Goal: Use online tool/utility: Use online tool/utility

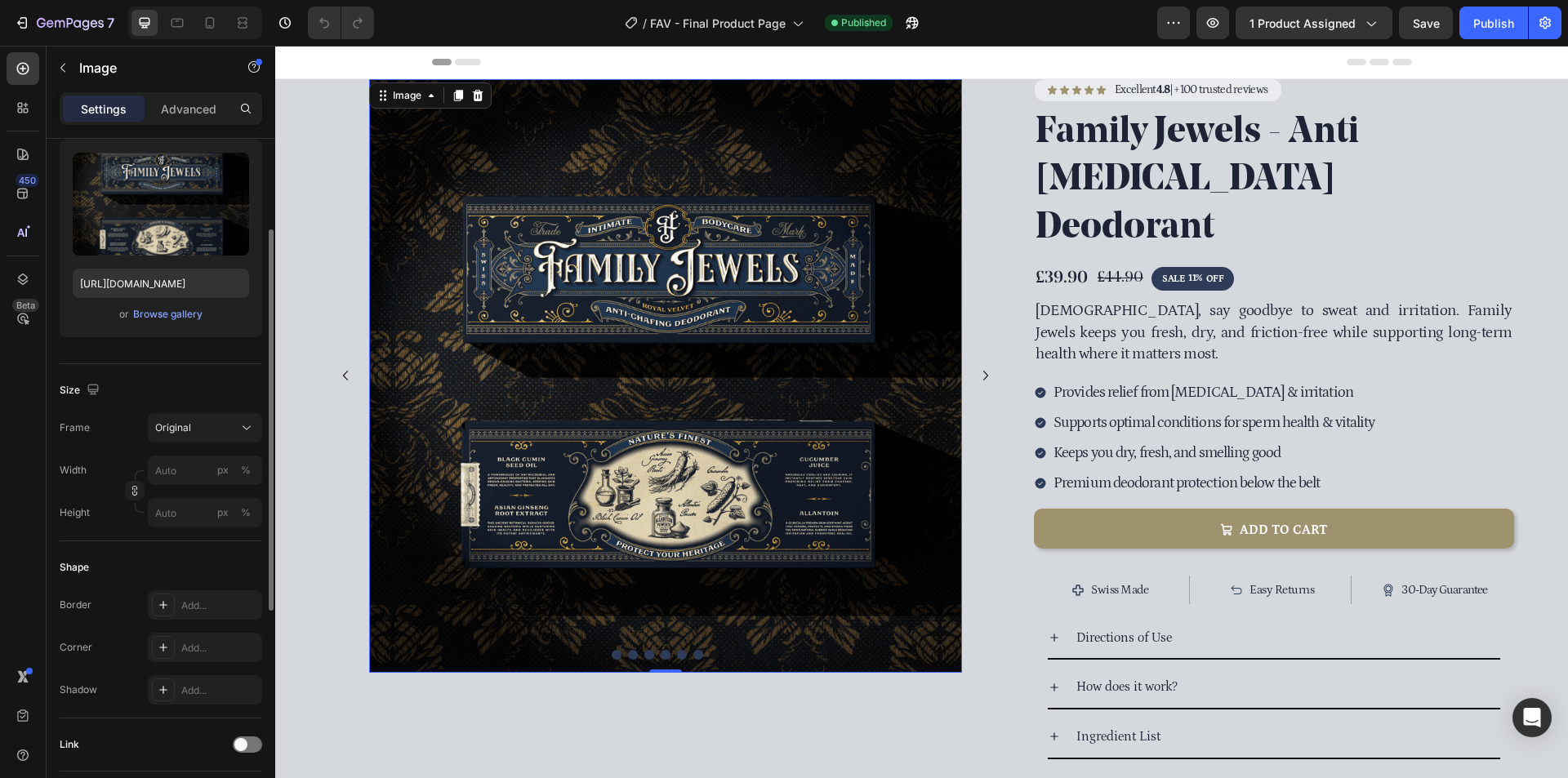
scroll to position [327, 0]
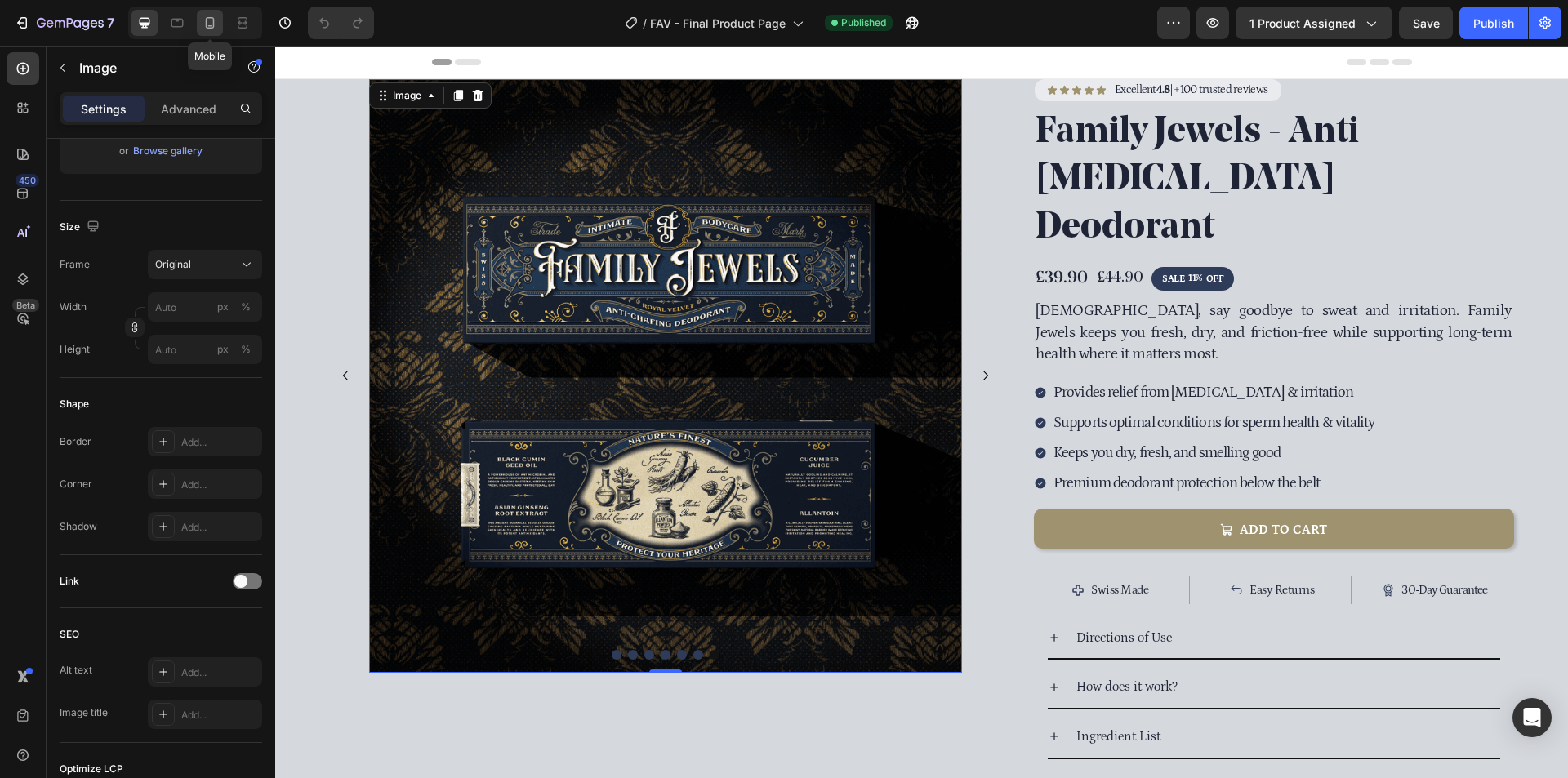
click at [198, 14] on div at bounding box center [209, 23] width 26 height 26
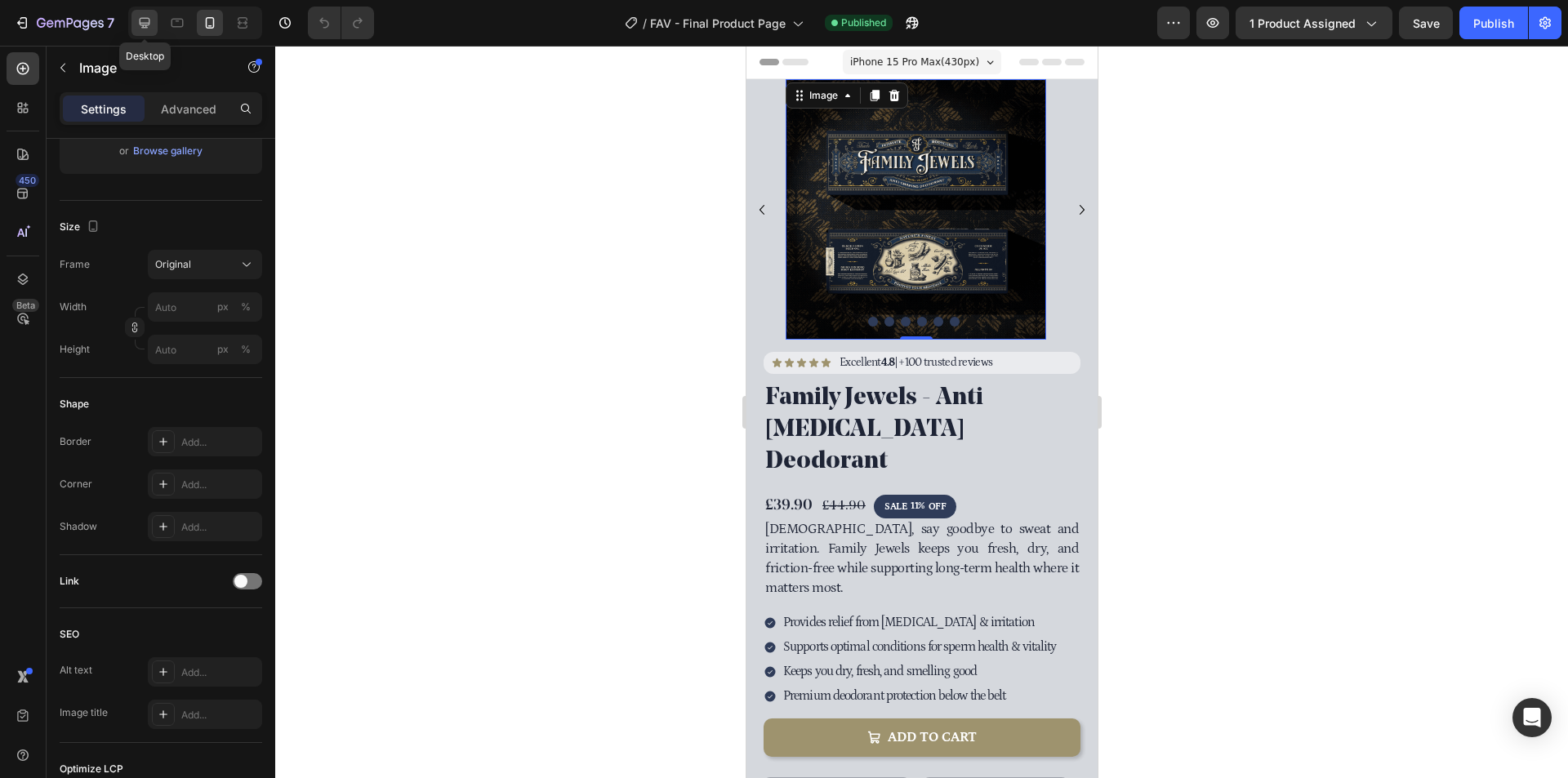
click at [147, 29] on icon at bounding box center [144, 22] width 16 height 16
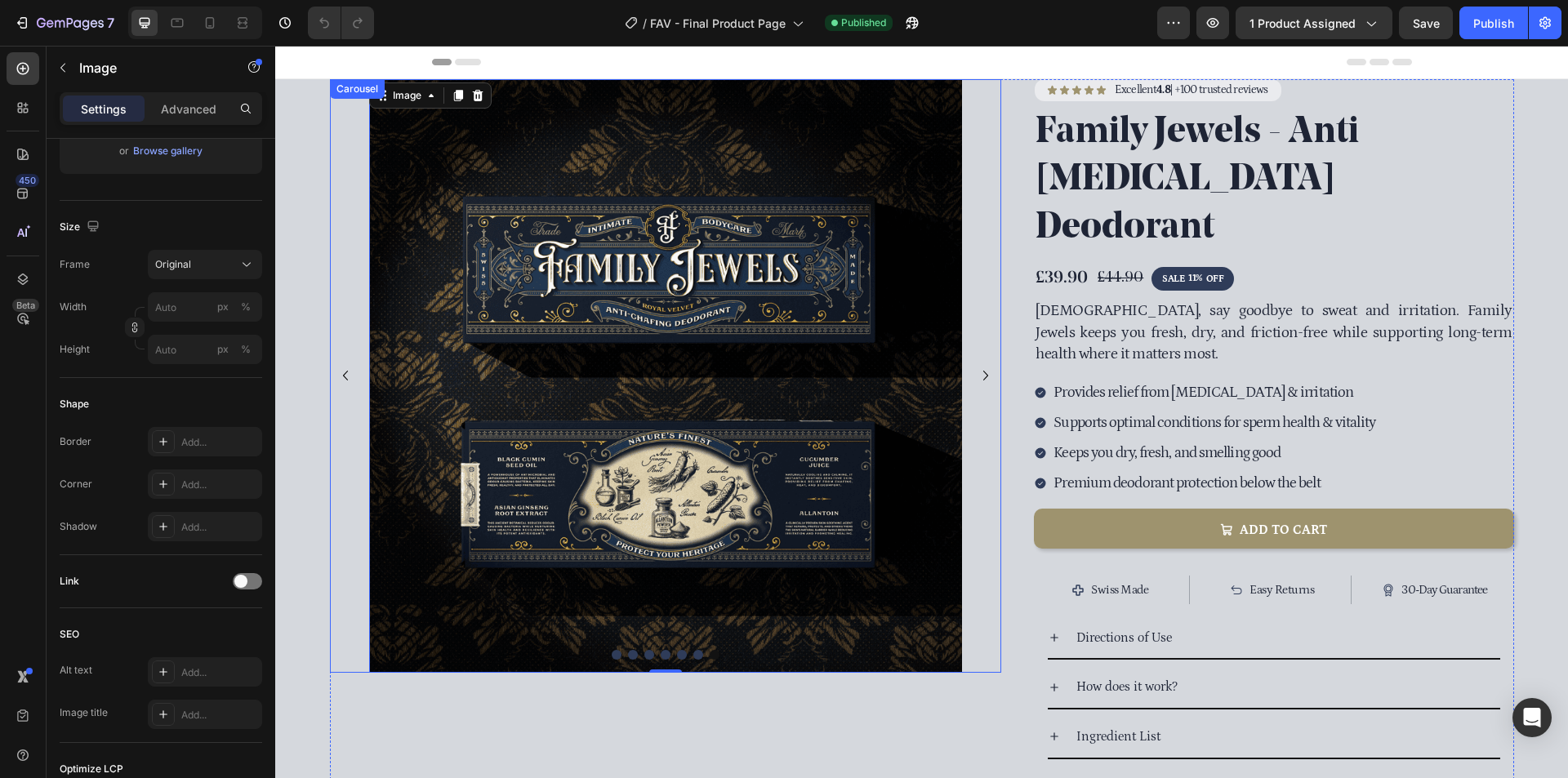
click at [989, 265] on div "Image Image Image Image Image Image Image 0" at bounding box center [666, 376] width 672 height 593
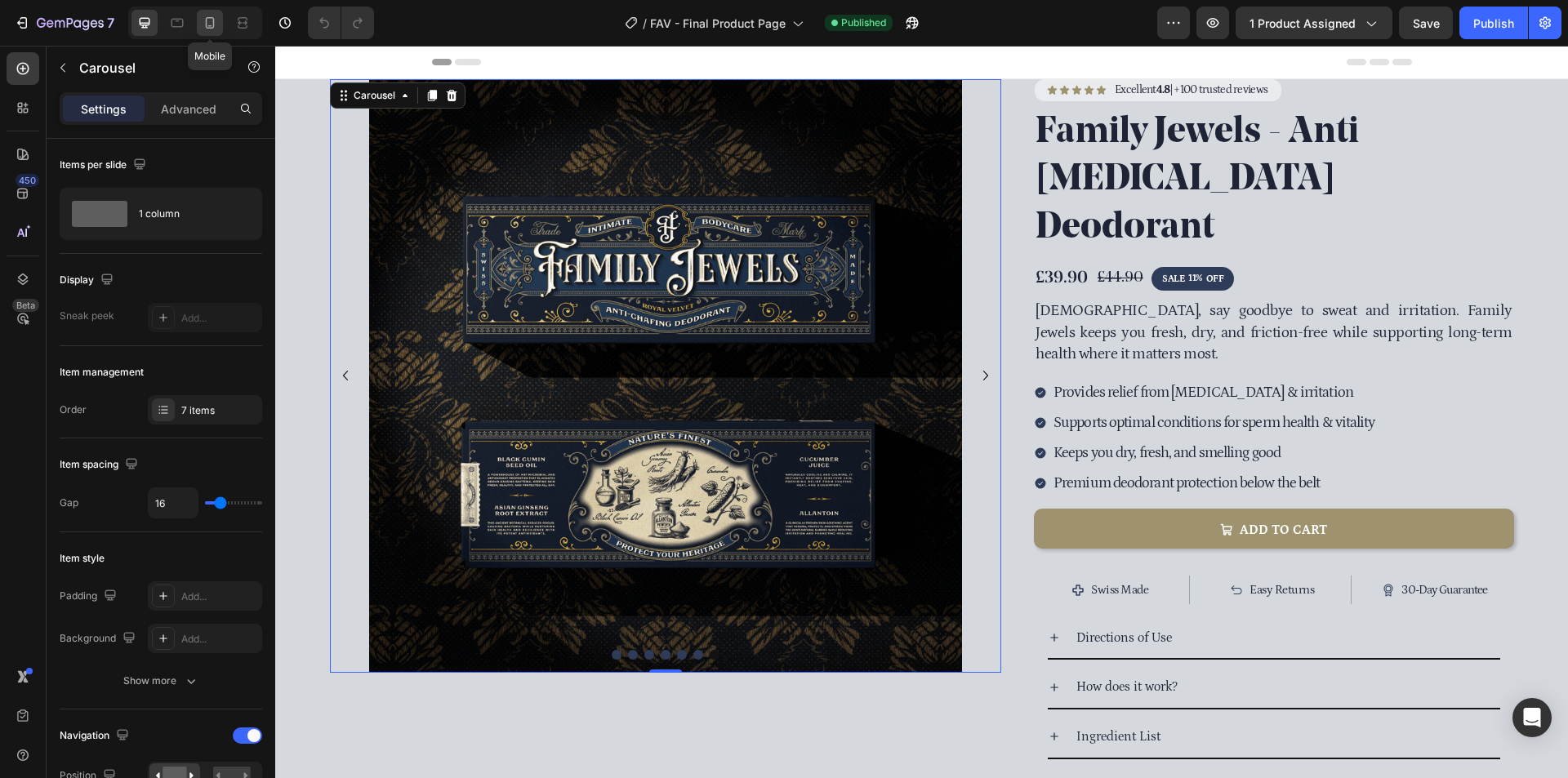
click at [208, 21] on icon at bounding box center [209, 22] width 16 height 16
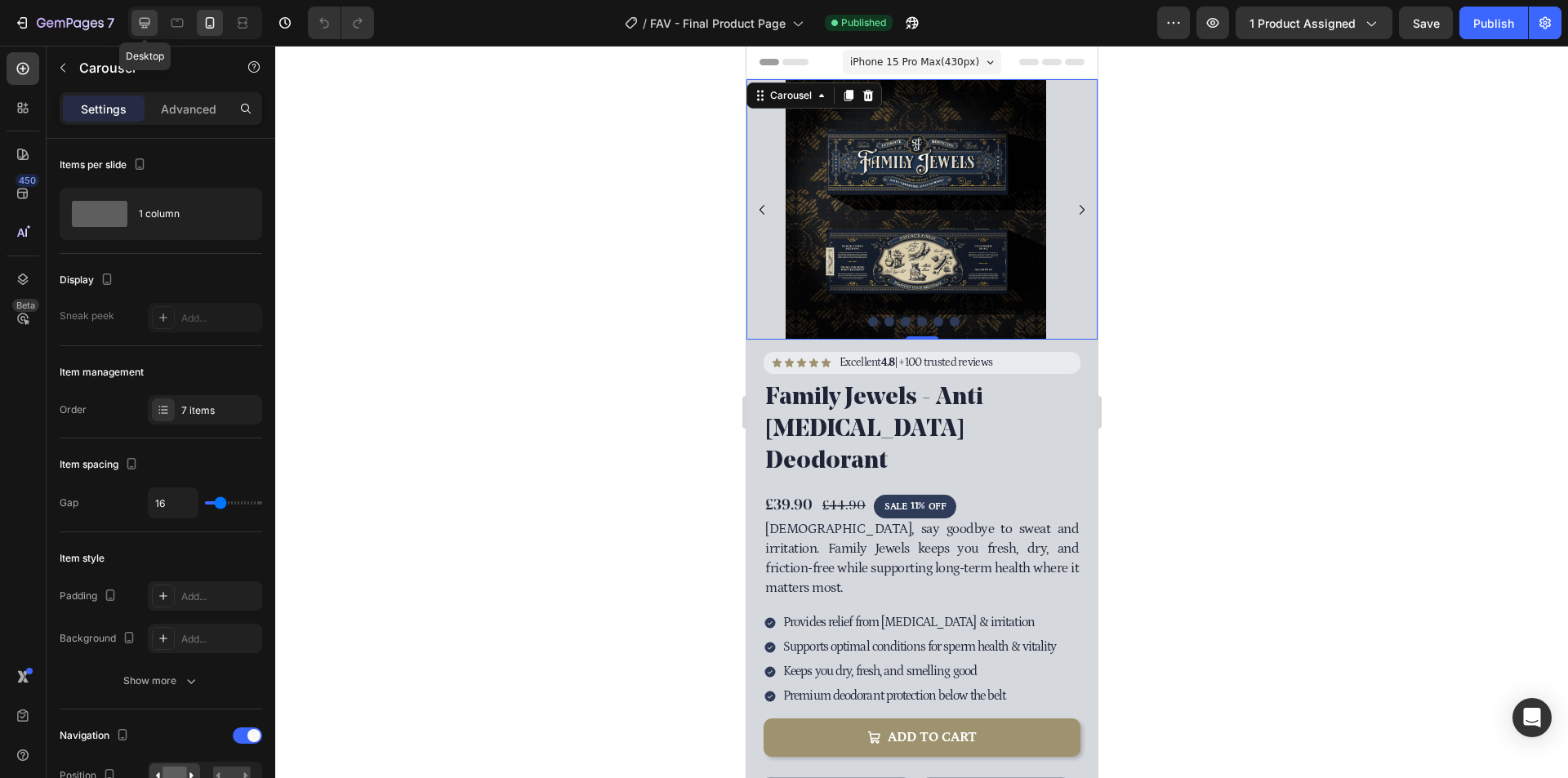
click at [154, 27] on div at bounding box center [144, 23] width 26 height 26
type input "1200"
